Goal: Information Seeking & Learning: Learn about a topic

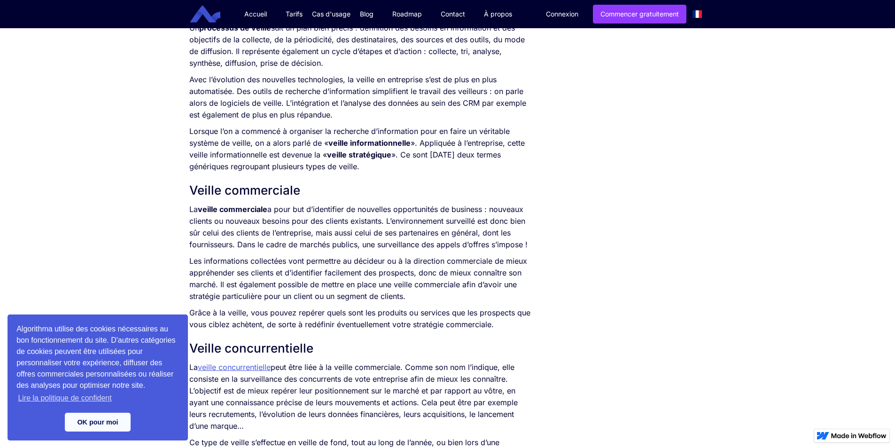
scroll to position [564, 0]
click at [119, 425] on link "OK pour moi" at bounding box center [98, 422] width 66 height 19
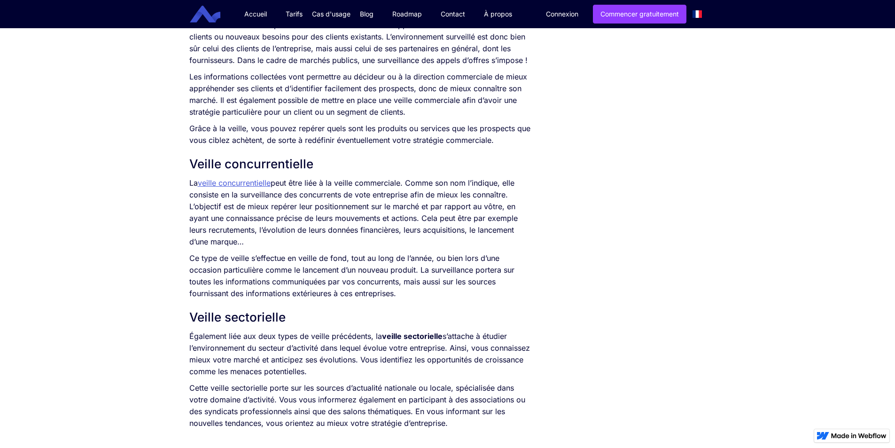
scroll to position [752, 0]
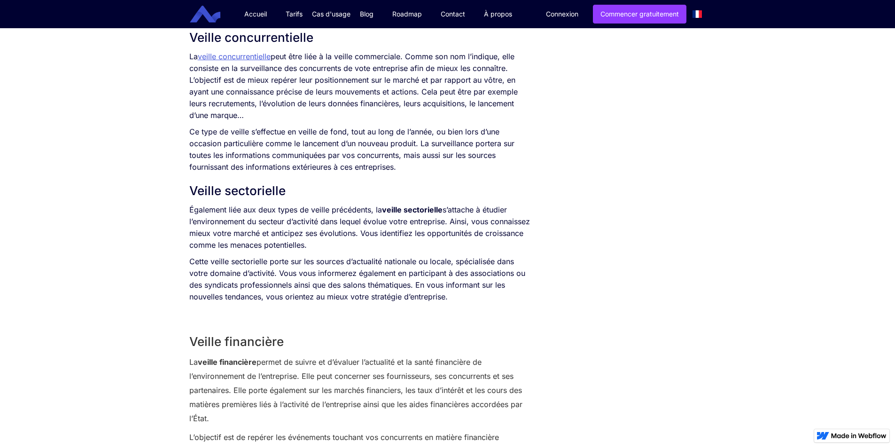
scroll to position [752, 0]
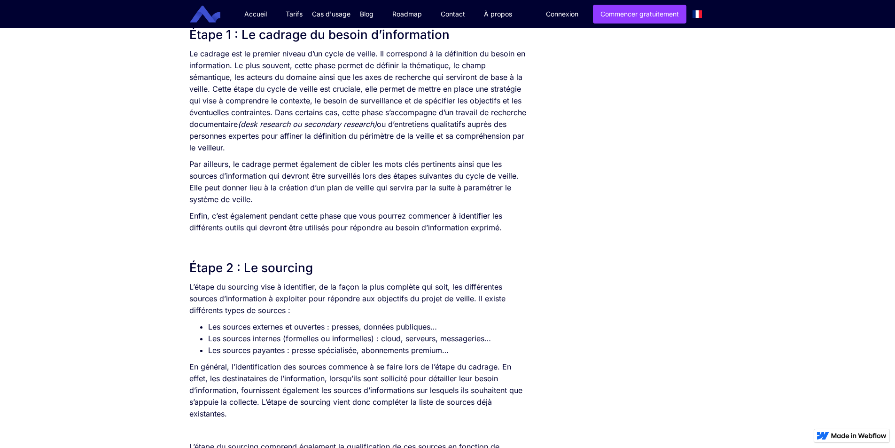
scroll to position [564, 0]
